Goal: Information Seeking & Learning: Learn about a topic

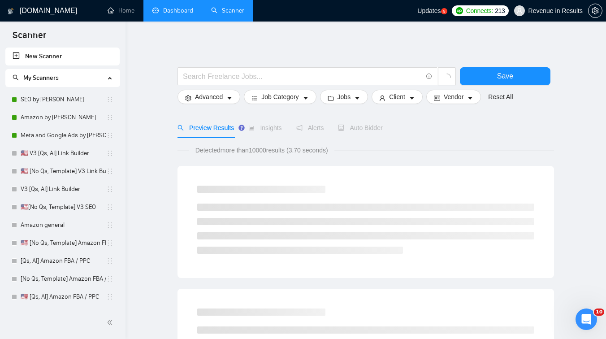
click at [169, 9] on link "Dashboard" at bounding box center [172, 11] width 41 height 8
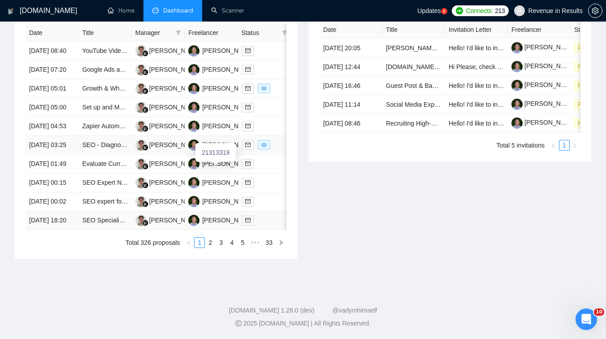
scroll to position [438, 0]
click at [213, 248] on link "2" at bounding box center [210, 243] width 10 height 10
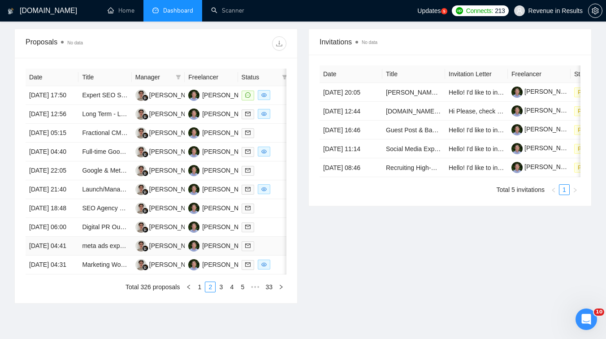
scroll to position [283, 0]
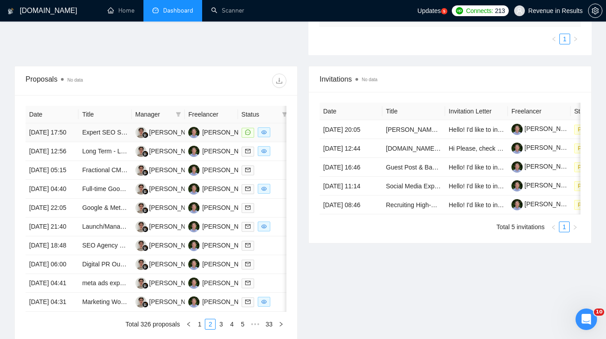
click at [109, 141] on td "Expert SEO Specialist for Shopify Website Optimization" at bounding box center [104, 132] width 53 height 19
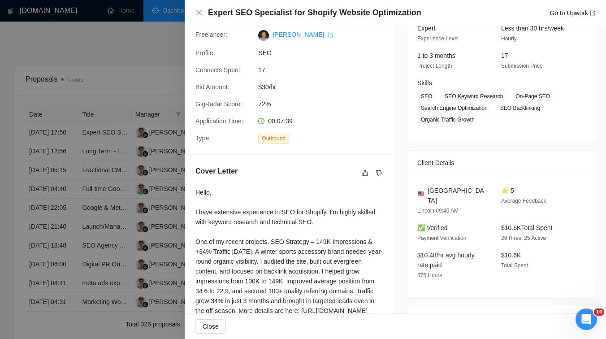
scroll to position [147, 0]
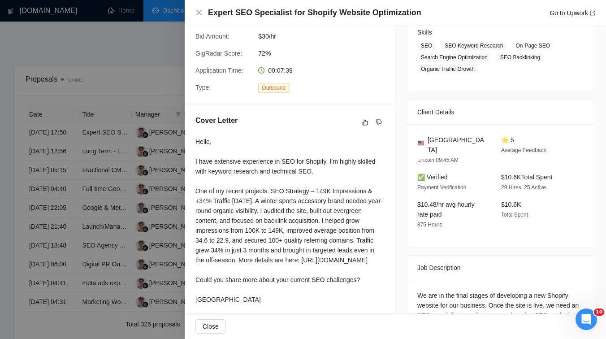
click at [111, 197] on div at bounding box center [303, 169] width 606 height 339
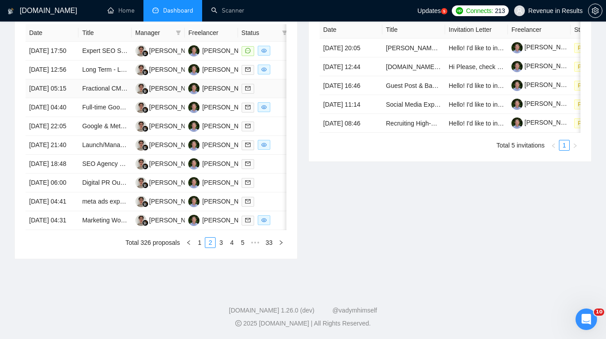
scroll to position [444, 0]
click at [218, 248] on link "3" at bounding box center [221, 243] width 10 height 10
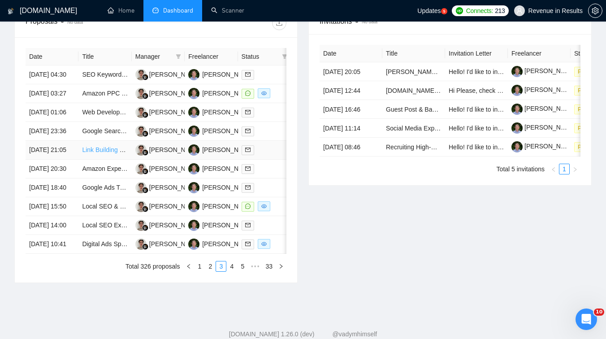
scroll to position [331, 0]
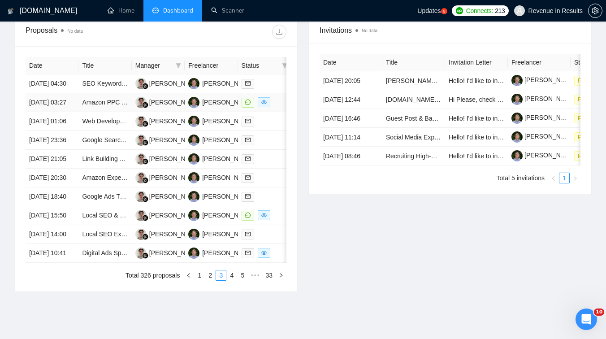
click at [104, 112] on td "Amazon PPC Expert" at bounding box center [104, 102] width 53 height 19
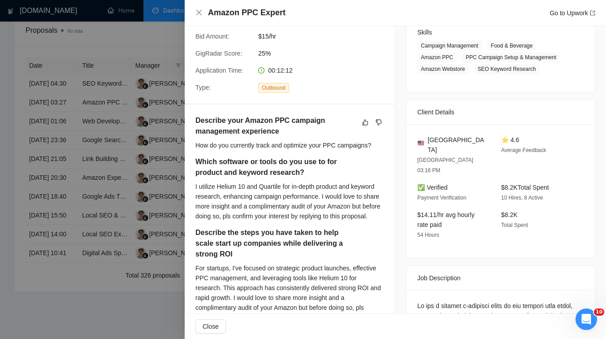
click at [132, 174] on div at bounding box center [303, 169] width 606 height 339
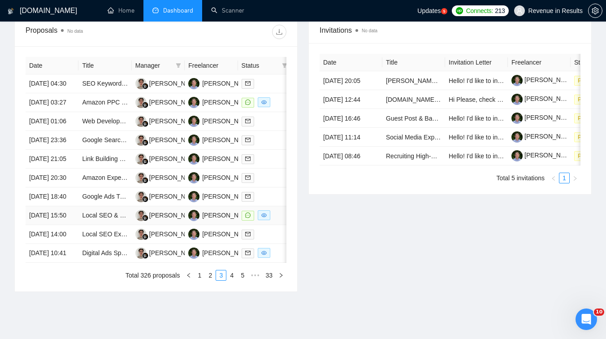
click at [107, 225] on td "Local SEO & Google Maps Master Wanted – Rank US Businesses in the 3-Pack Fast" at bounding box center [104, 215] width 53 height 19
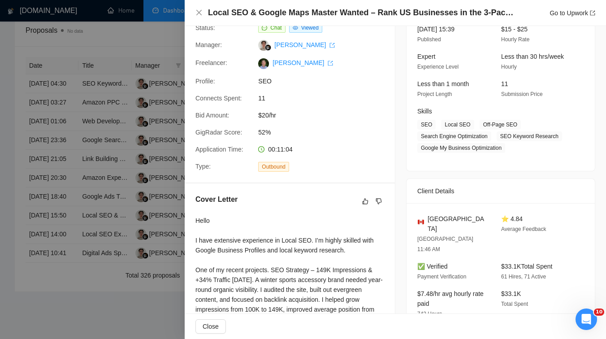
scroll to position [61, 0]
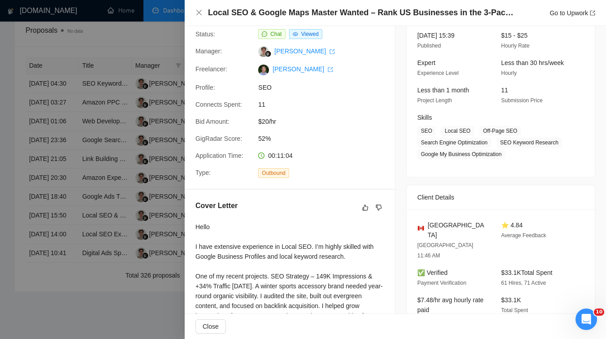
click at [132, 191] on div at bounding box center [303, 169] width 606 height 339
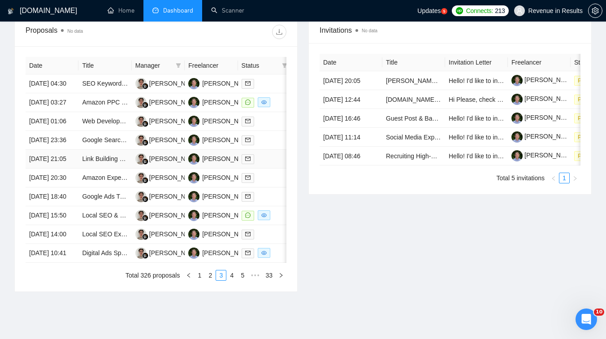
scroll to position [449, 0]
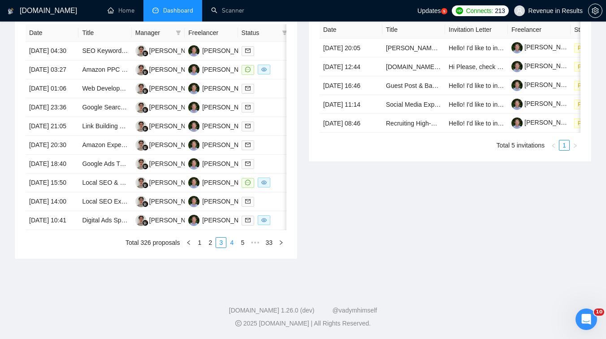
click at [231, 243] on link "4" at bounding box center [232, 243] width 10 height 10
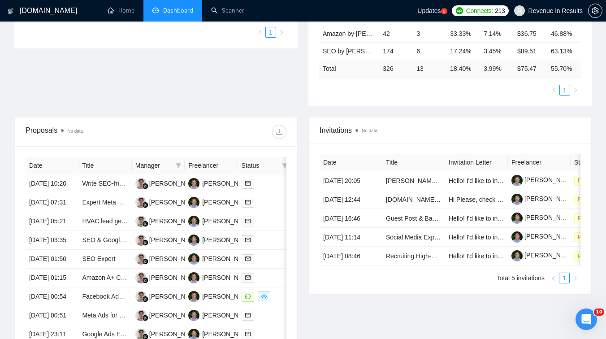
scroll to position [0, 0]
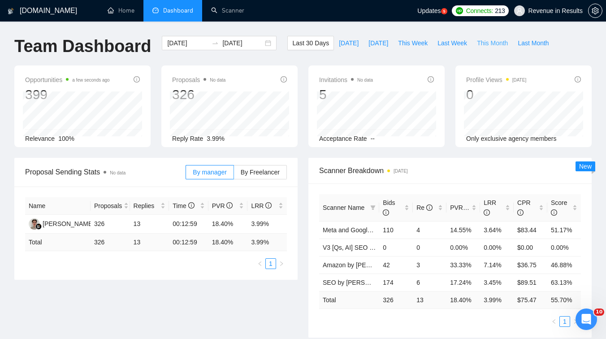
click at [503, 44] on span "This Month" at bounding box center [492, 43] width 31 height 10
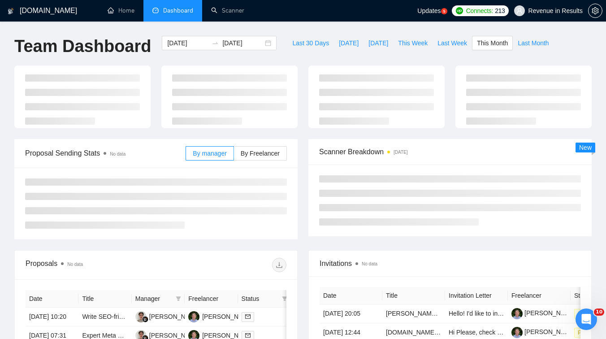
type input "[DATE]"
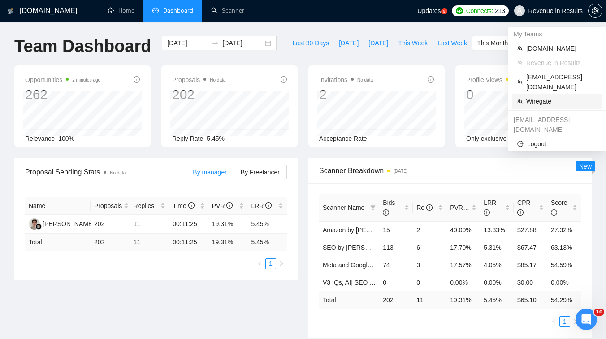
click at [535, 96] on span "Wiregate" at bounding box center [562, 101] width 71 height 10
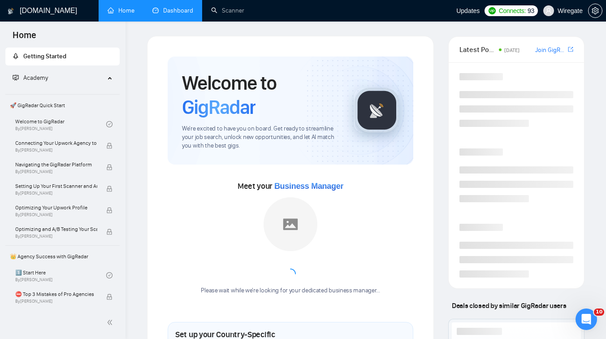
click at [176, 7] on link "Dashboard" at bounding box center [172, 11] width 41 height 8
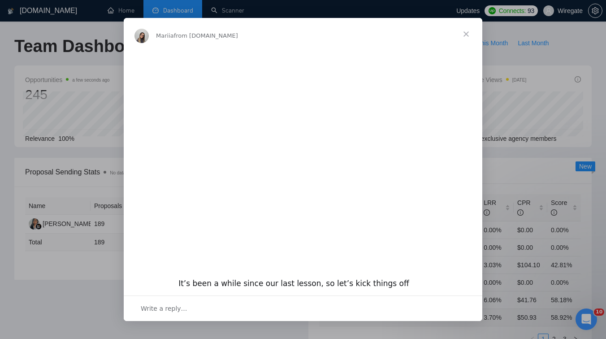
click at [467, 28] on span "Close" at bounding box center [466, 34] width 32 height 32
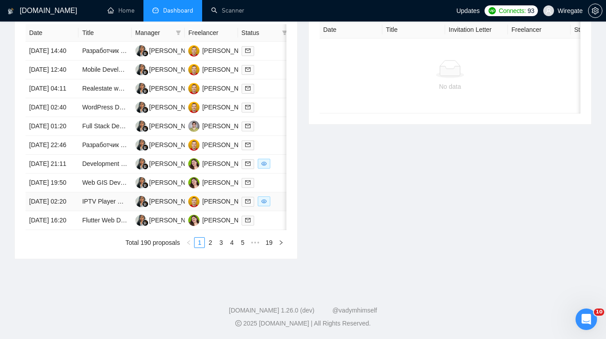
scroll to position [429, 0]
click at [207, 248] on link "2" at bounding box center [210, 243] width 10 height 10
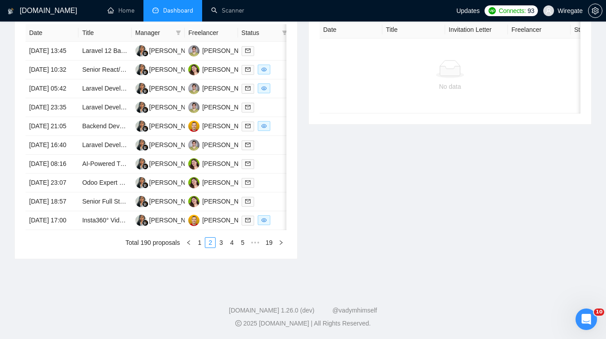
scroll to position [465, 0]
click at [198, 248] on link "1" at bounding box center [200, 243] width 10 height 10
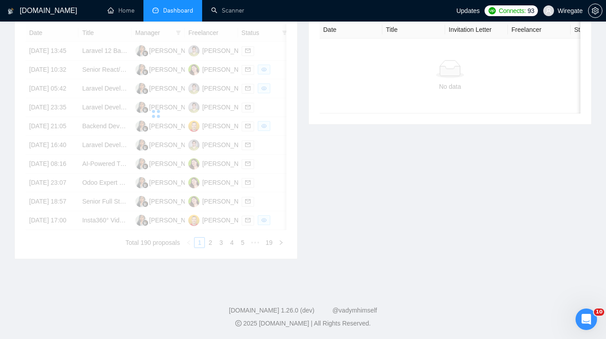
scroll to position [302, 0]
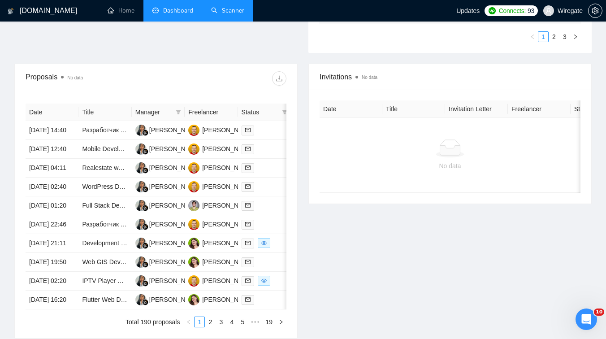
click at [228, 14] on link "Scanner" at bounding box center [227, 11] width 33 height 8
